Goal: Check status: Check status

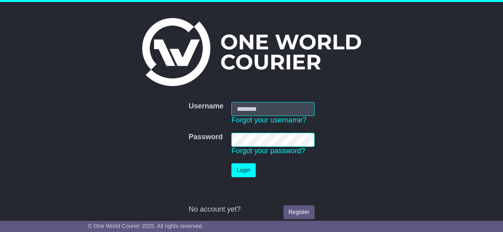
type input "**********"
click at [242, 169] on button "Login" at bounding box center [243, 170] width 24 height 14
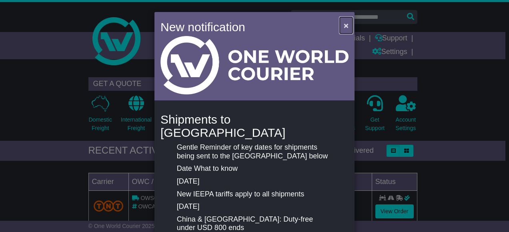
click at [346, 27] on span "×" at bounding box center [346, 25] width 5 height 9
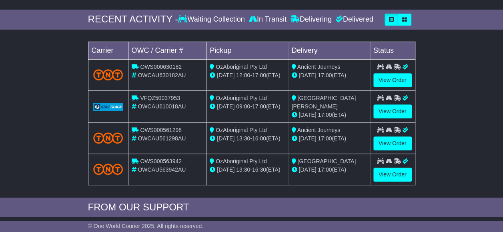
scroll to position [120, 0]
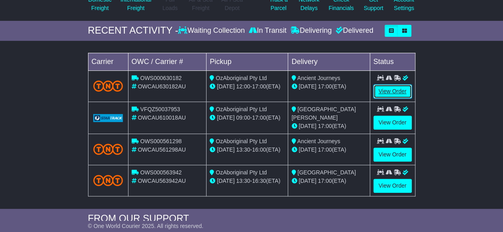
click at [398, 90] on link "View Order" at bounding box center [393, 92] width 38 height 14
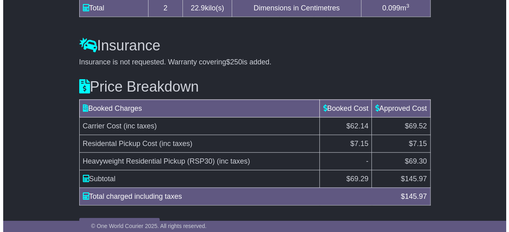
scroll to position [840, 0]
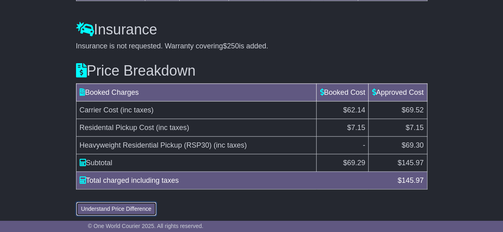
click at [117, 207] on button "Understand Price Difference" at bounding box center [116, 209] width 81 height 14
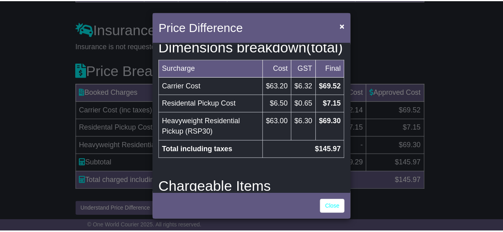
scroll to position [190, 0]
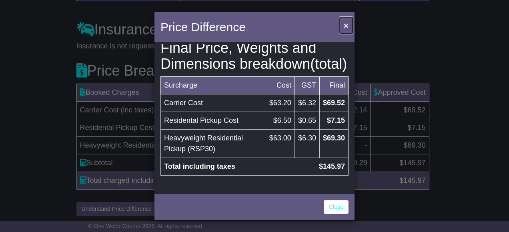
click at [348, 26] on span "×" at bounding box center [346, 25] width 5 height 9
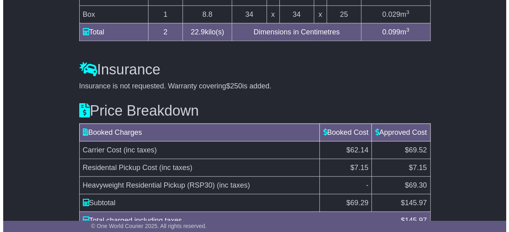
scroll to position [840, 0]
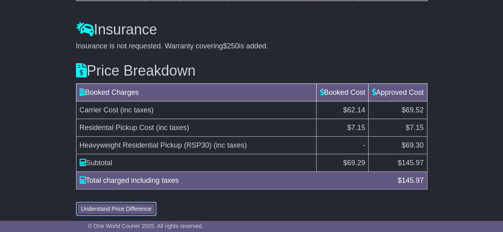
click at [137, 203] on button "Understand Price Difference" at bounding box center [116, 209] width 81 height 14
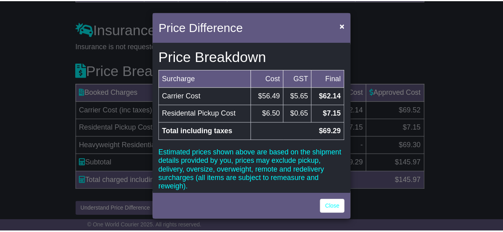
scroll to position [0, 0]
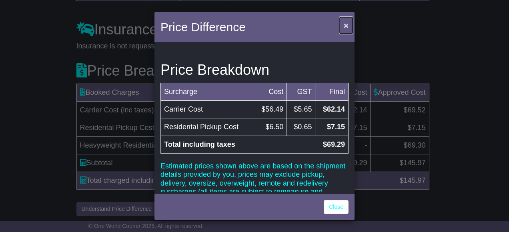
click at [347, 26] on span "×" at bounding box center [346, 25] width 5 height 9
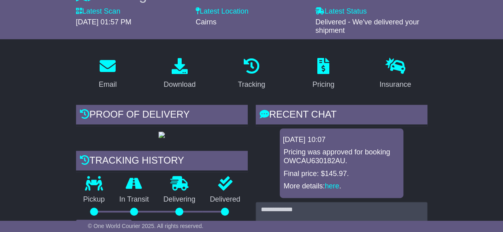
scroll to position [120, 0]
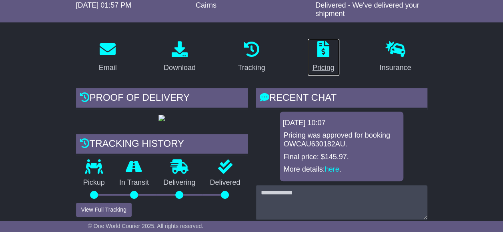
click at [326, 49] on icon at bounding box center [324, 49] width 12 height 16
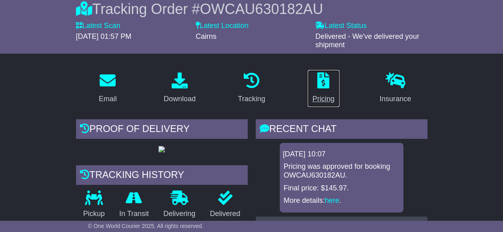
scroll to position [39, 0]
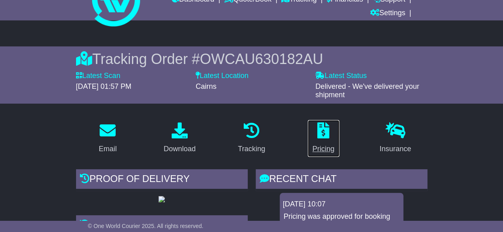
click at [324, 149] on div "Pricing" at bounding box center [324, 149] width 22 height 11
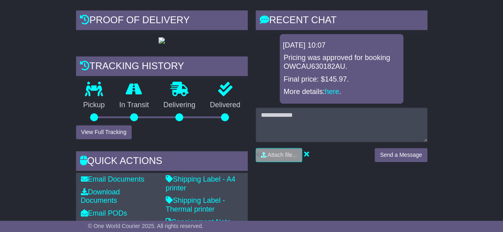
scroll to position [159, 0]
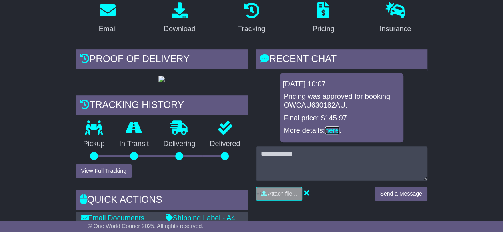
click at [334, 131] on link "here" at bounding box center [332, 131] width 14 height 8
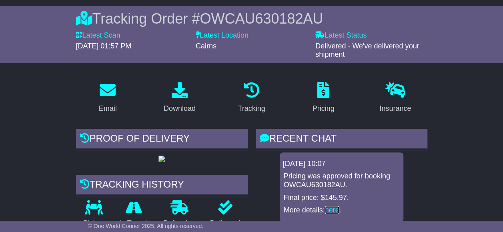
scroll to position [0, 0]
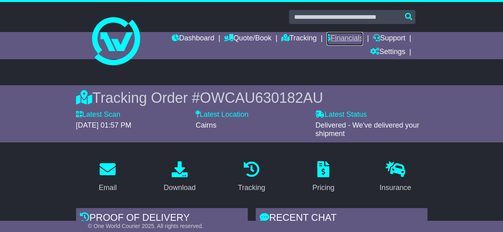
click at [339, 38] on link "Financials" at bounding box center [345, 39] width 36 height 14
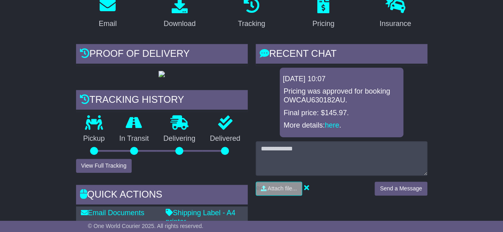
scroll to position [120, 0]
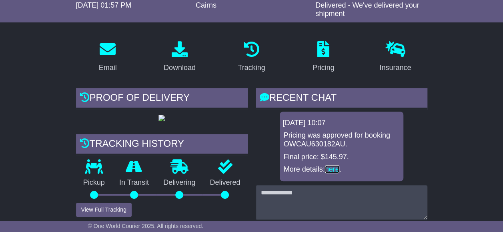
click at [337, 170] on link "here" at bounding box center [332, 169] width 14 height 8
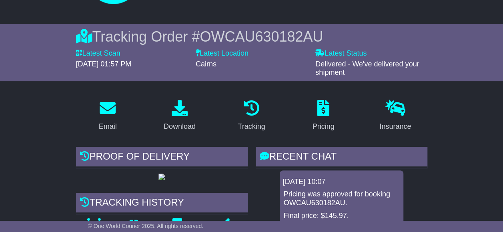
scroll to position [0, 0]
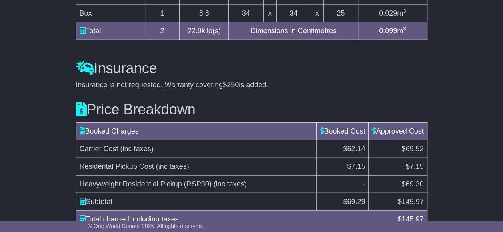
scroll to position [840, 0]
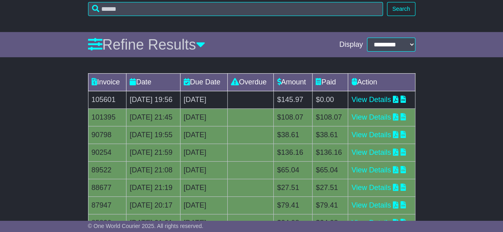
scroll to position [113, 0]
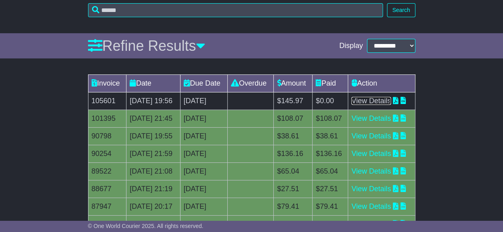
click at [391, 105] on link "View Details" at bounding box center [372, 101] width 40 height 8
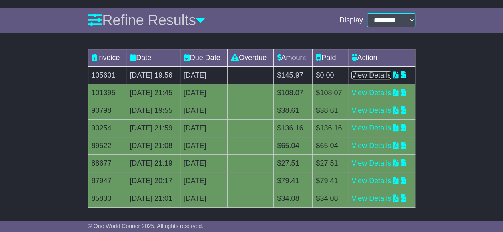
scroll to position [153, 0]
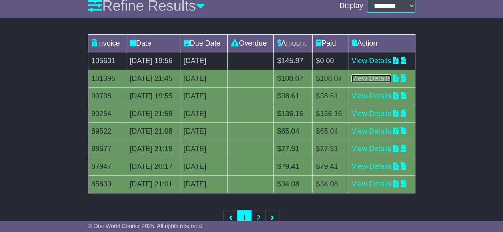
click at [383, 83] on link "View Details" at bounding box center [372, 78] width 40 height 8
click at [386, 65] on link "View Details" at bounding box center [372, 61] width 40 height 8
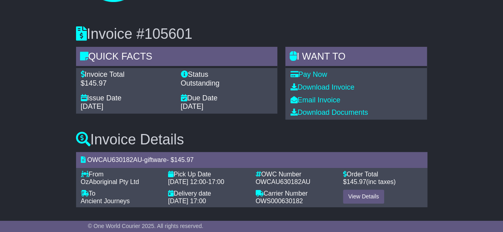
scroll to position [64, 0]
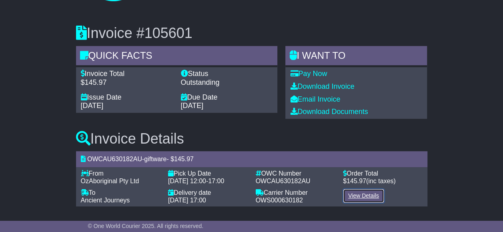
click at [360, 195] on link "View Details" at bounding box center [363, 196] width 41 height 14
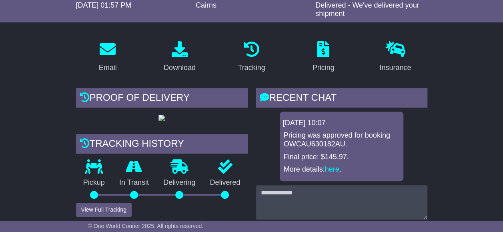
scroll to position [120, 0]
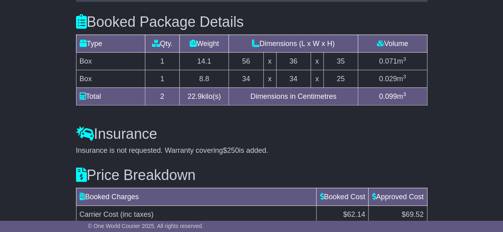
scroll to position [720, 0]
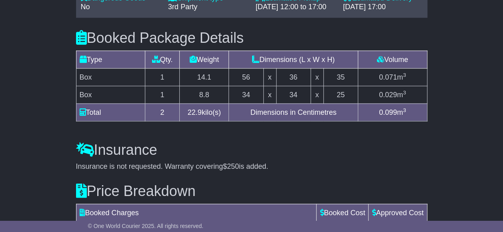
click at [196, 121] on div "Booked Package Details (nonstackable) Type Qty. Weight Dimensions (L x W x H) V…" at bounding box center [252, 74] width 360 height 112
click at [178, 125] on div "Booked Package Details (nonstackable) Type Qty. Weight Dimensions (L x W x H) V…" at bounding box center [252, 74] width 360 height 112
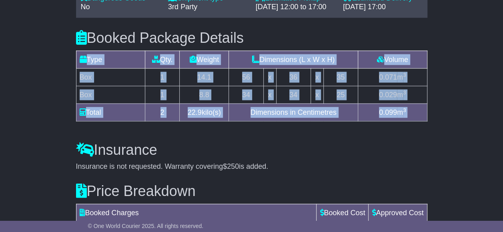
click at [177, 125] on div "Booked Package Details (nonstackable) Type Qty. Weight Dimensions (L x W x H) V…" at bounding box center [252, 74] width 360 height 112
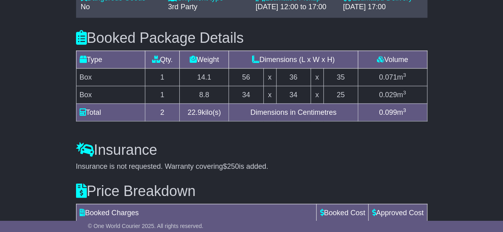
click at [177, 125] on div "Booked Package Details (nonstackable) Type Qty. Weight Dimensions (L x W x H) V…" at bounding box center [252, 74] width 360 height 112
click at [302, 150] on h3 "Insurance" at bounding box center [252, 150] width 352 height 16
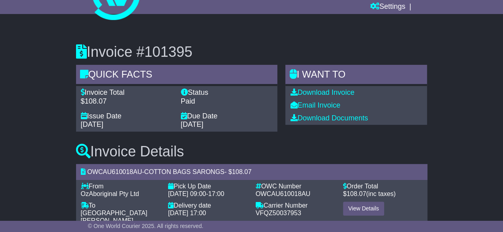
scroll to position [74, 0]
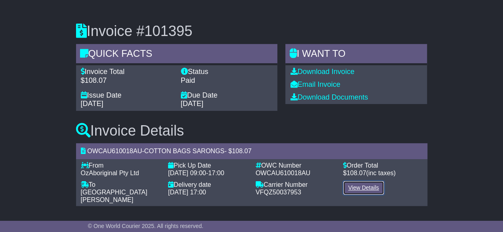
click at [365, 181] on link "View Details" at bounding box center [363, 188] width 41 height 14
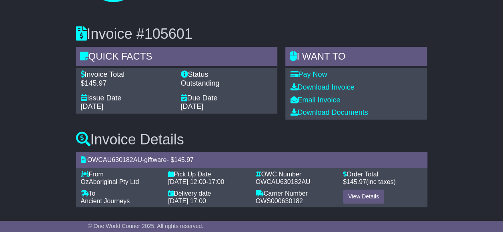
scroll to position [64, 0]
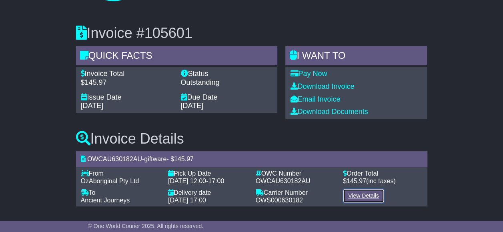
click at [365, 198] on link "View Details" at bounding box center [363, 196] width 41 height 14
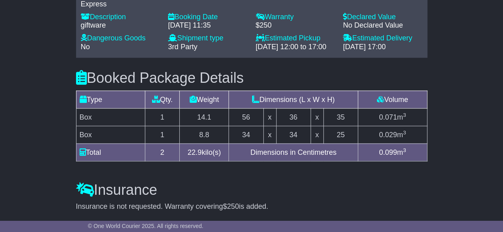
scroll to position [720, 0]
